Goal: Task Accomplishment & Management: Manage account settings

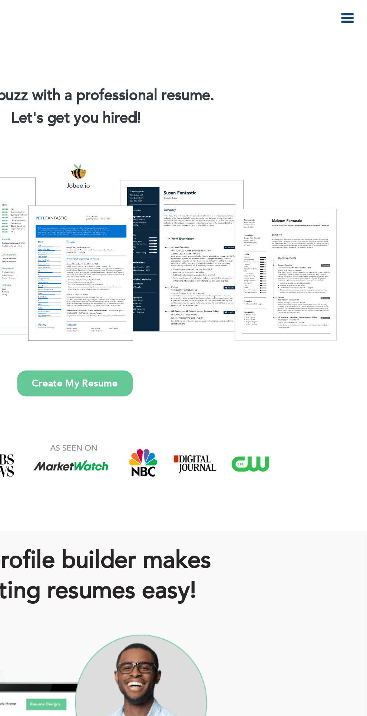
click at [350, 9] on button "button" at bounding box center [354, 12] width 13 height 10
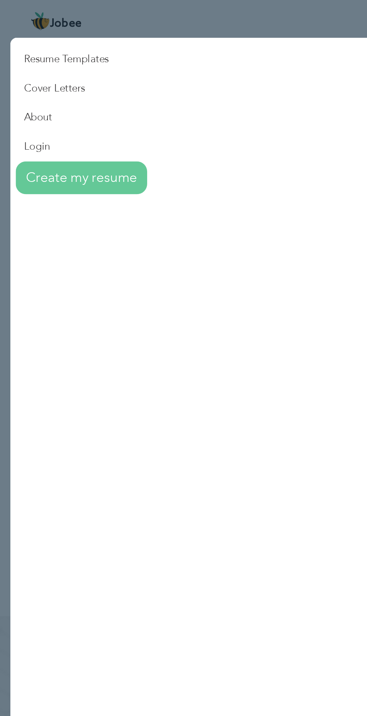
click at [19, 81] on link "Login" at bounding box center [43, 80] width 74 height 16
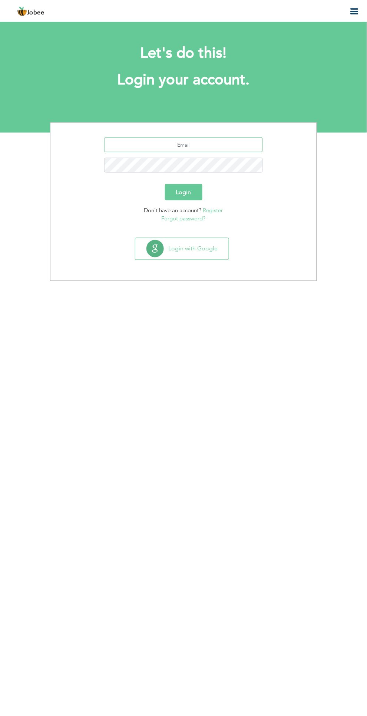
click at [154, 144] on input "text" at bounding box center [183, 144] width 159 height 15
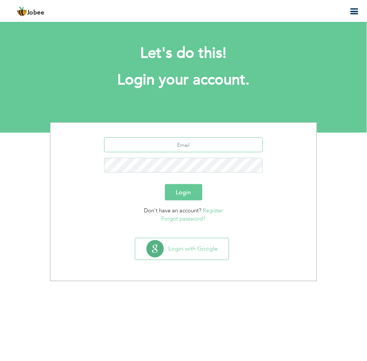
click at [110, 144] on input "text" at bounding box center [183, 144] width 159 height 15
type input "[EMAIL_ADDRESS][DOMAIN_NAME]"
click at [182, 192] on button "Login" at bounding box center [183, 192] width 37 height 16
